Goal: Information Seeking & Learning: Understand process/instructions

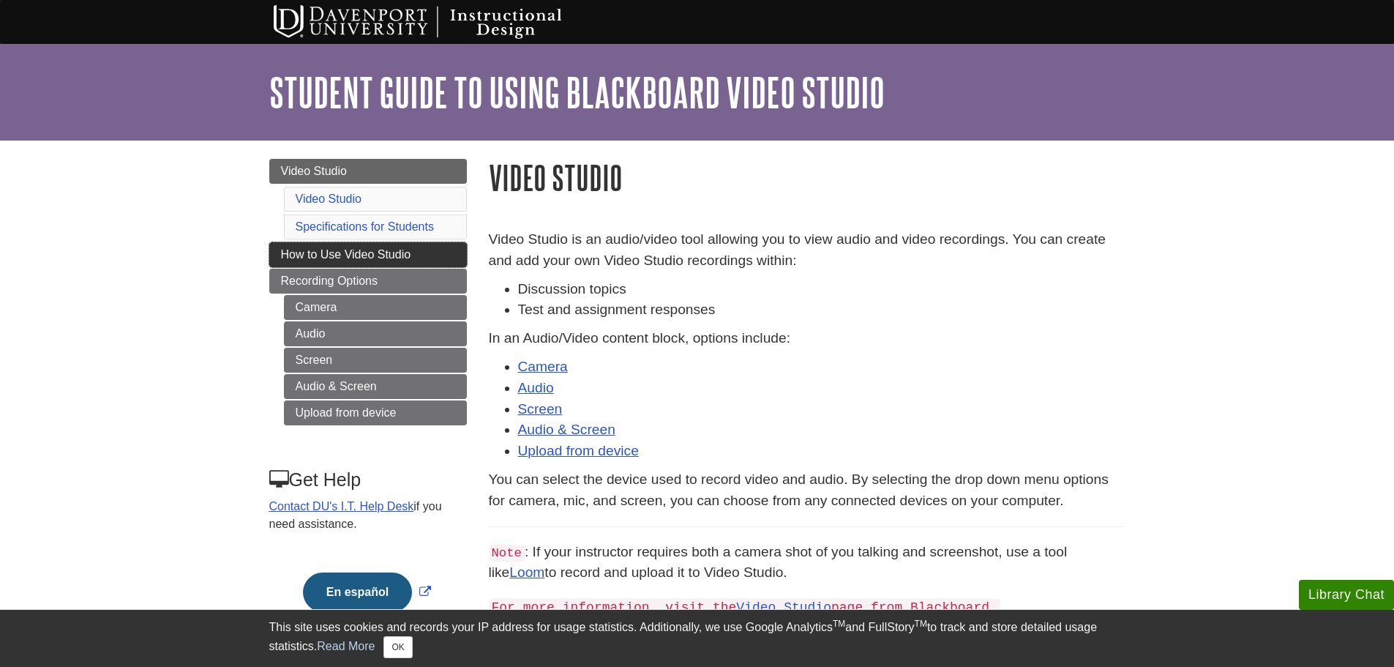
click at [384, 250] on span "How to Use Video Studio" at bounding box center [346, 254] width 130 height 12
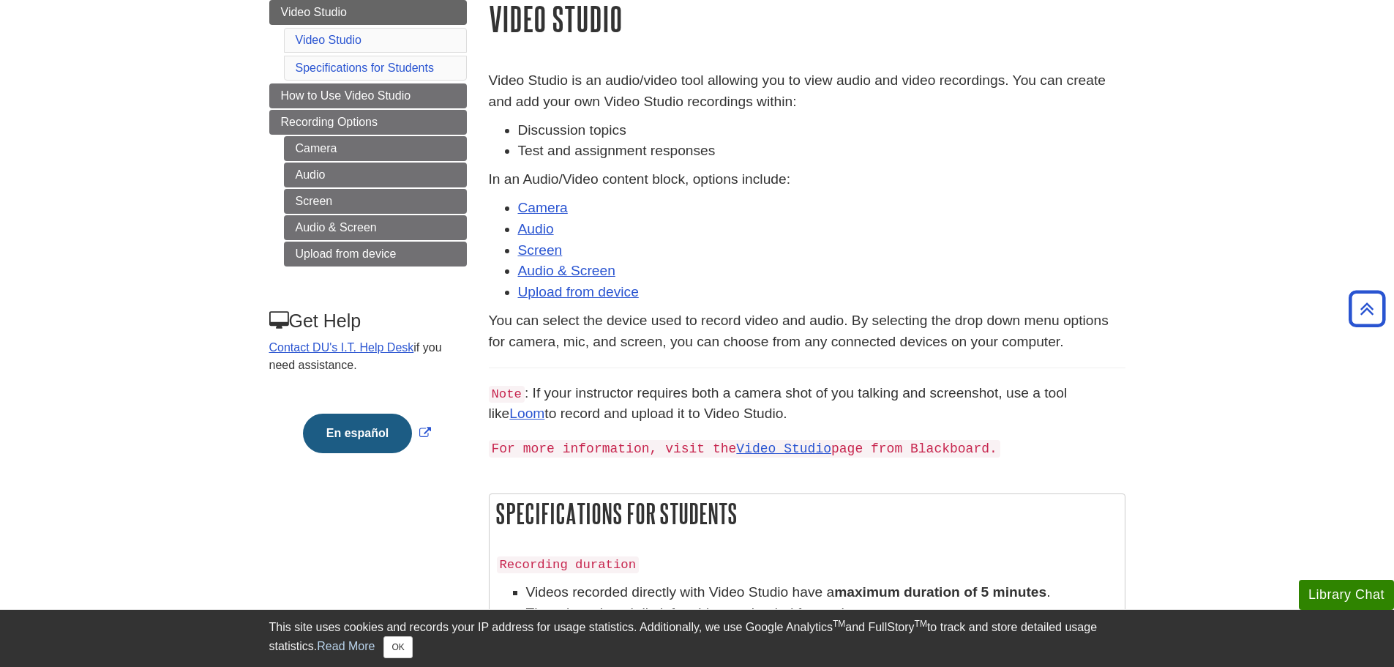
scroll to position [146, 0]
